Goal: Find specific page/section: Find specific page/section

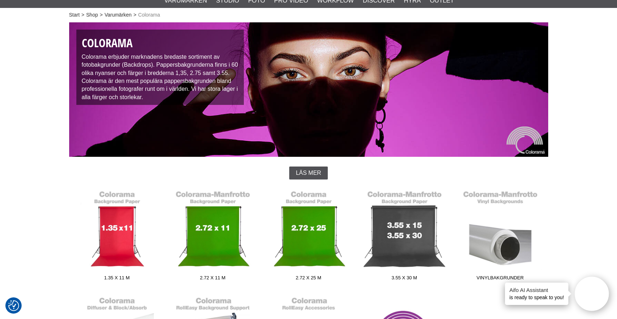
scroll to position [84, 0]
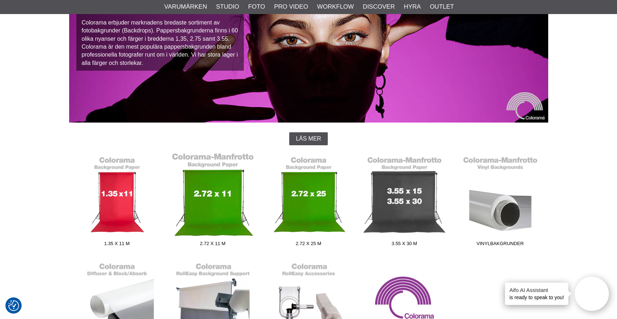
click at [212, 179] on link "2.72 x 11 m" at bounding box center [213, 200] width 96 height 97
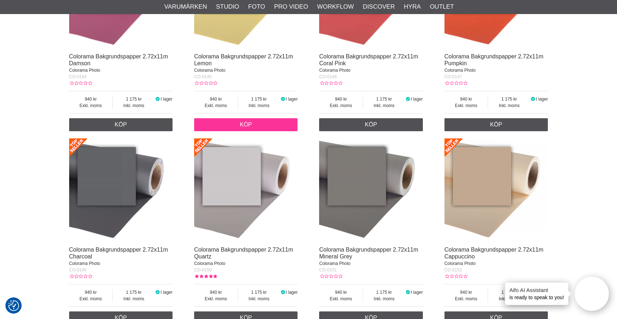
scroll to position [1516, 0]
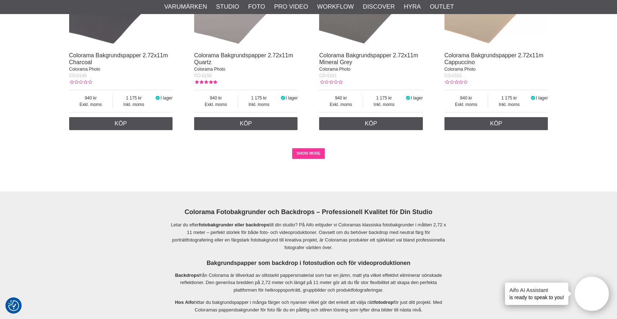
click at [314, 159] on link "SHOW MORE" at bounding box center [308, 153] width 33 height 11
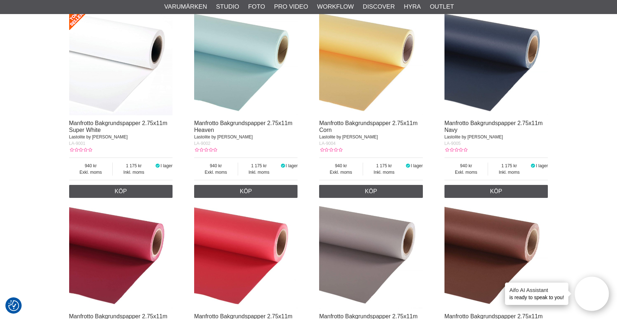
scroll to position [2957, 0]
